Goal: Task Accomplishment & Management: Manage account settings

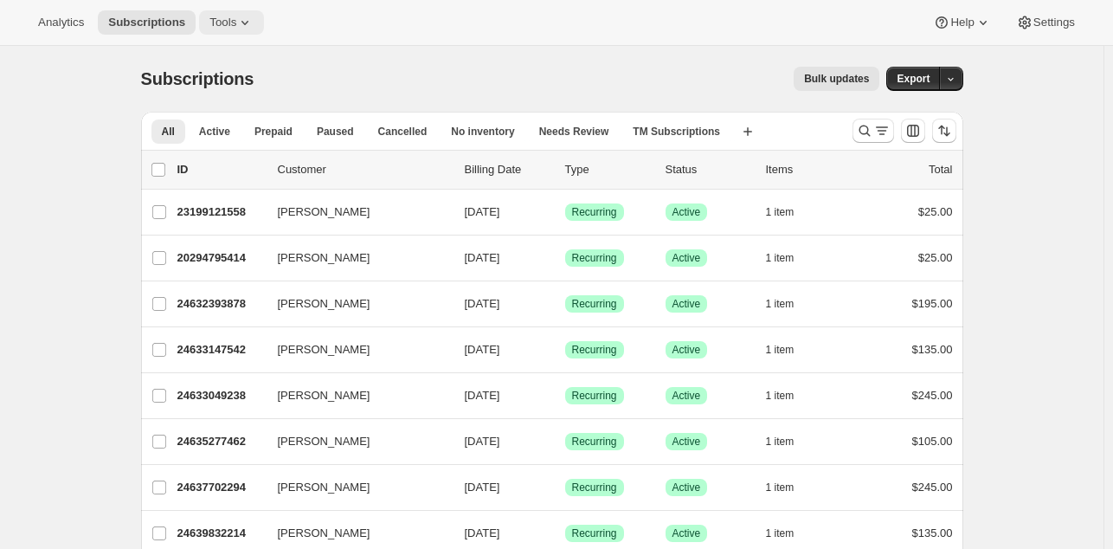
click at [236, 24] on icon at bounding box center [244, 22] width 17 height 17
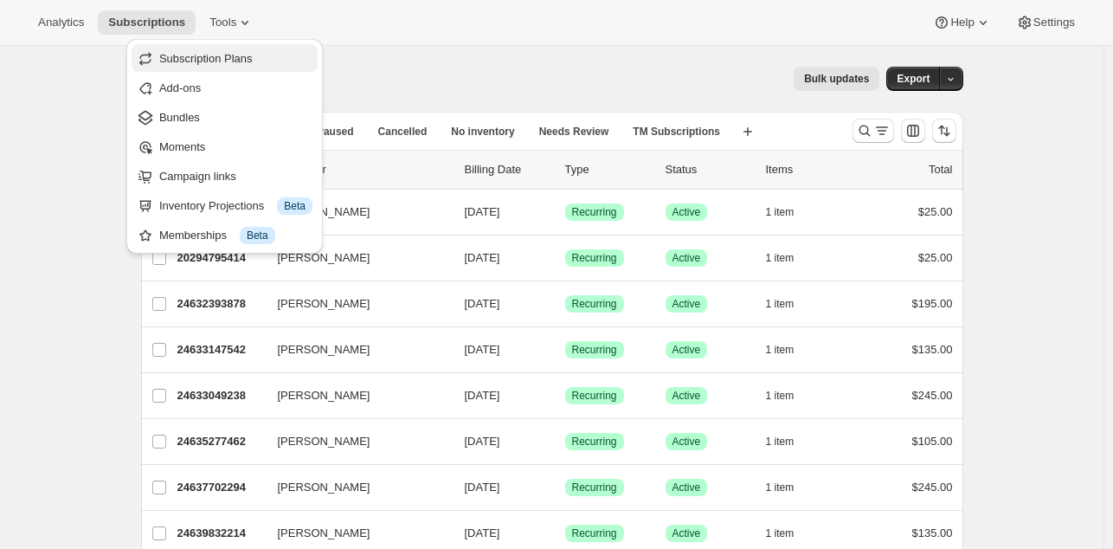
click at [218, 55] on span "Subscription Plans" at bounding box center [205, 58] width 93 height 13
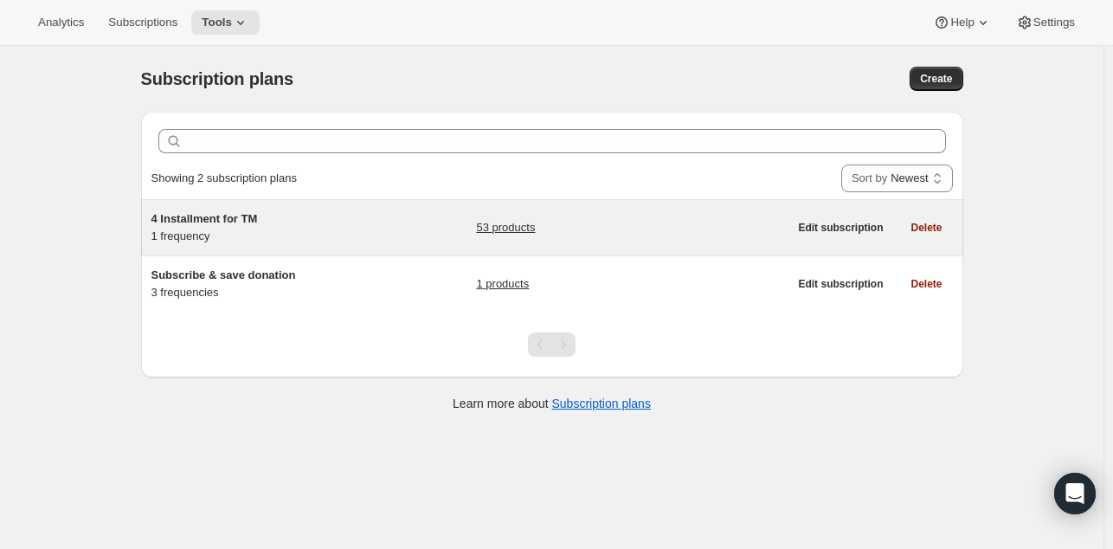
click at [215, 230] on div "4 Installment for TM 1 frequency" at bounding box center [259, 227] width 216 height 35
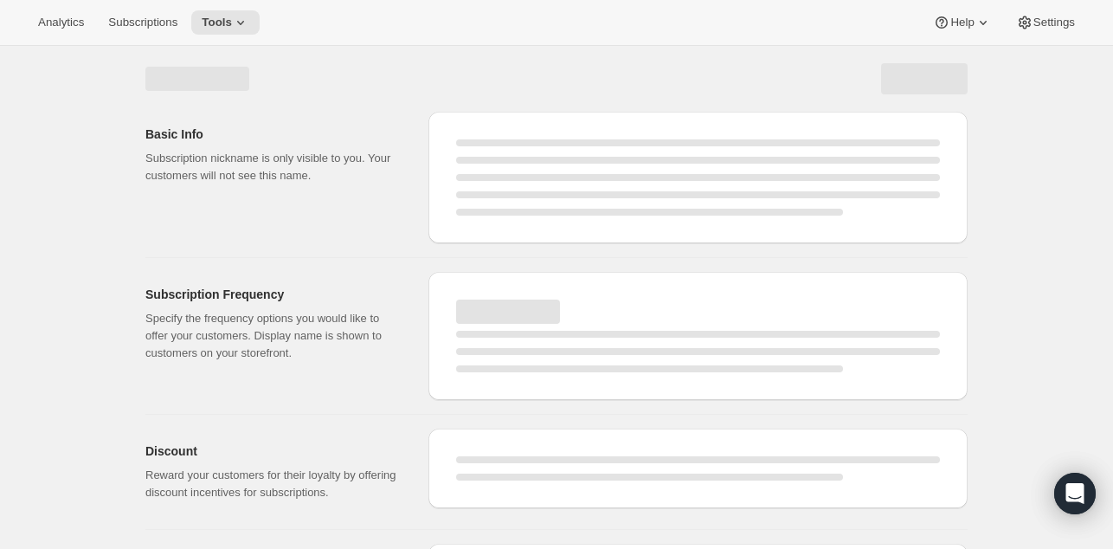
select select "WEEK"
select select "MONTH"
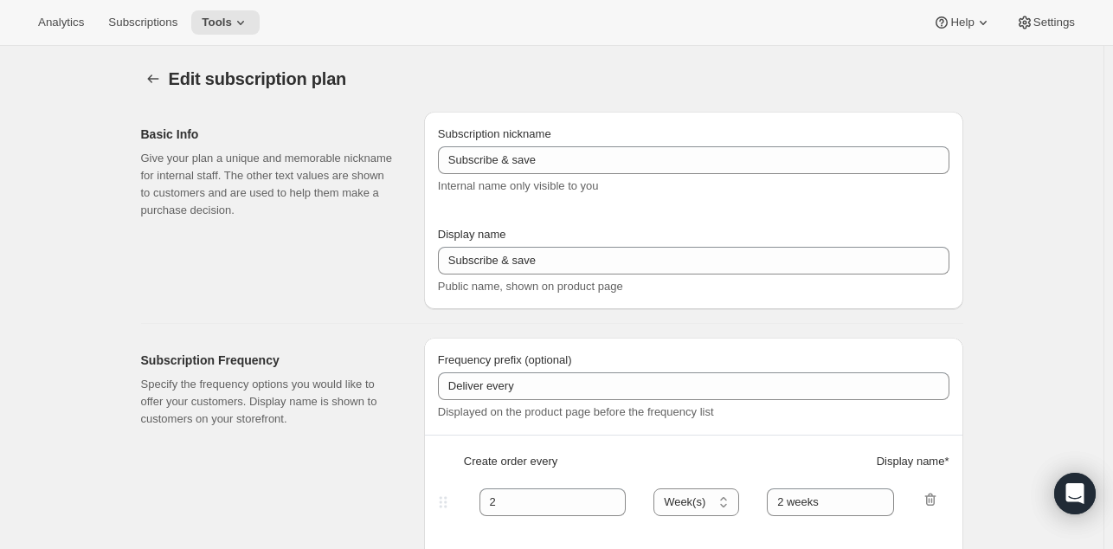
type input "4 Installment for TM"
type input "4 Installment payments"
type input "Billed every"
type input "1"
select select "MONTH"
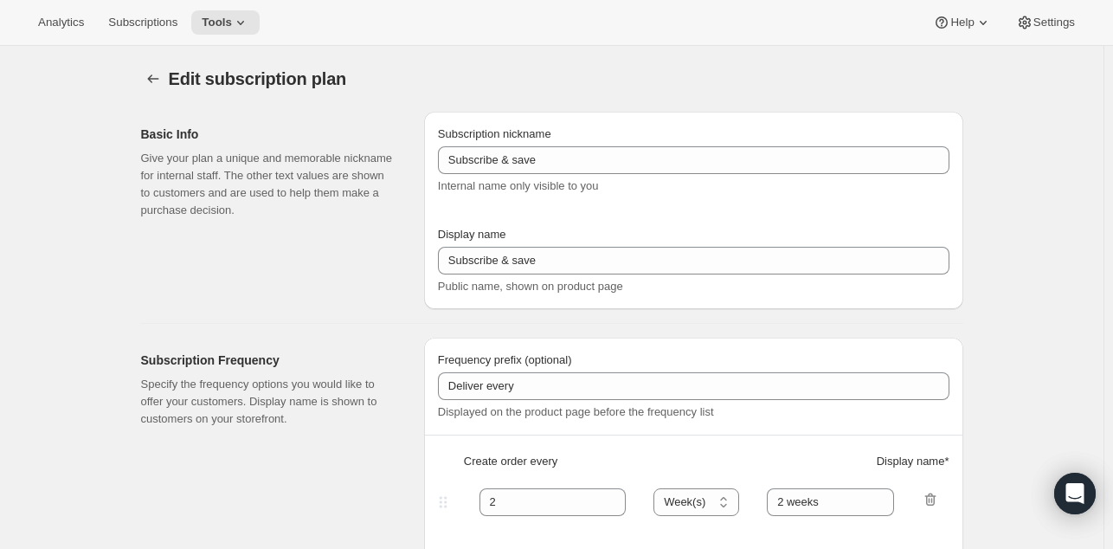
type input "1 month for 4 months"
checkbox input "true"
click at [1027, 29] on icon at bounding box center [1024, 22] width 17 height 17
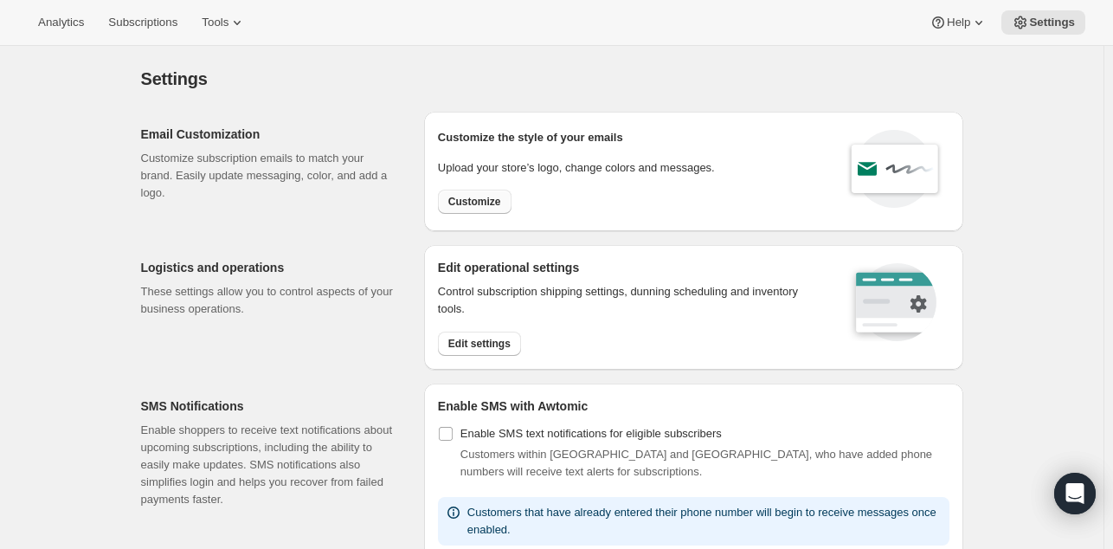
click at [485, 199] on span "Customize" at bounding box center [474, 202] width 53 height 14
select select "subscriptionMessage"
select select "5"
select select "15"
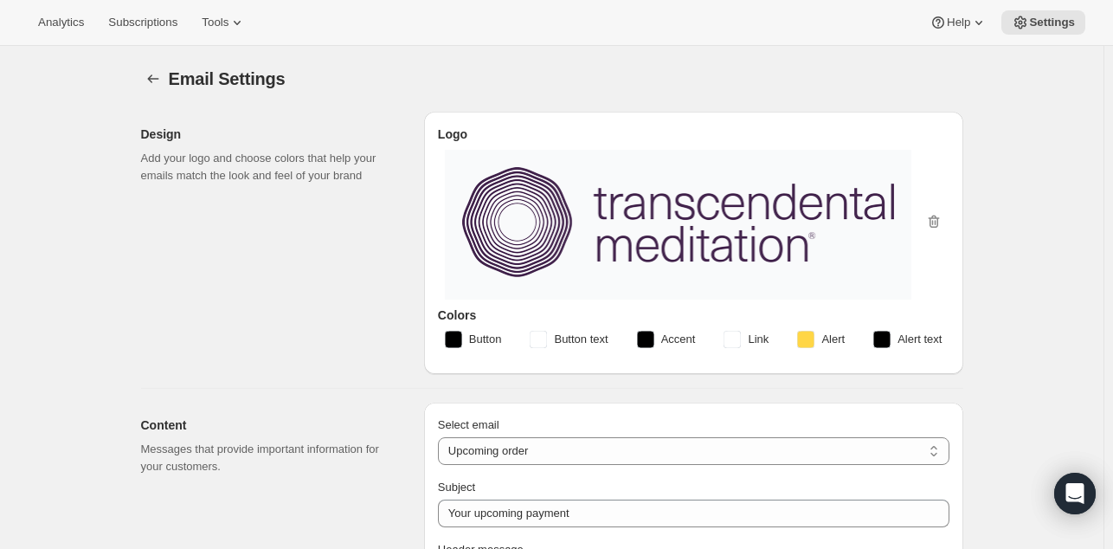
type input "Your upcoming payment"
type input "Learn TM : Online Payment"
checkbox input "false"
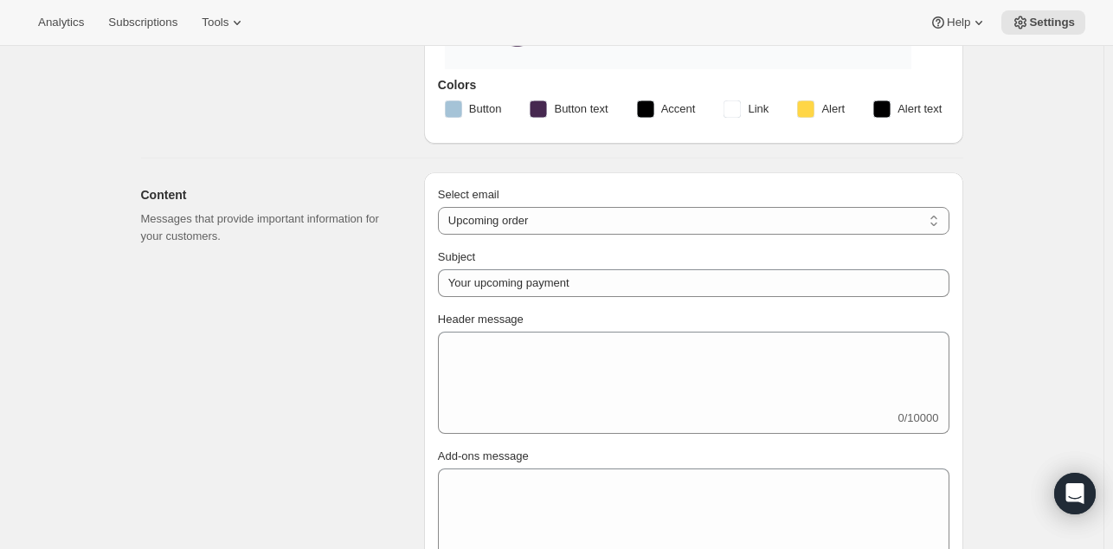
scroll to position [241, 0]
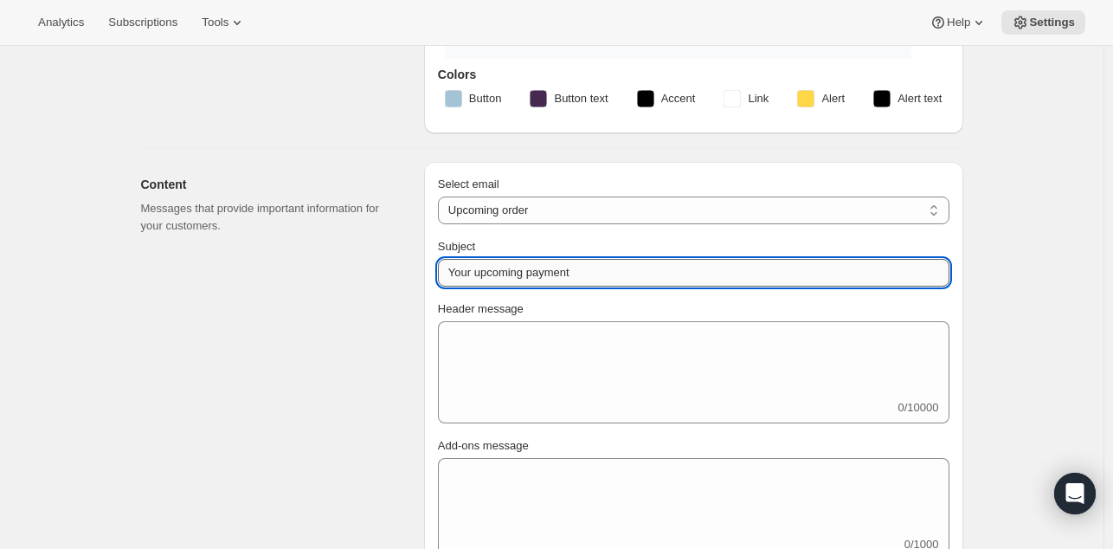
click at [576, 268] on input "Your upcoming payment" at bounding box center [693, 273] width 511 height 28
